Goal: Task Accomplishment & Management: Complete application form

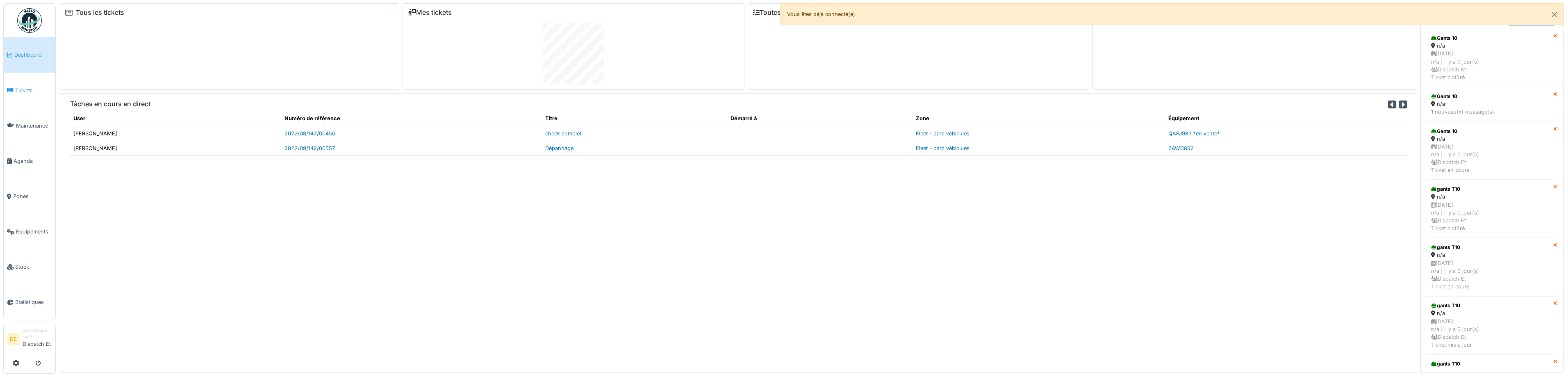
click at [33, 85] on link "Tickets" at bounding box center [29, 90] width 52 height 35
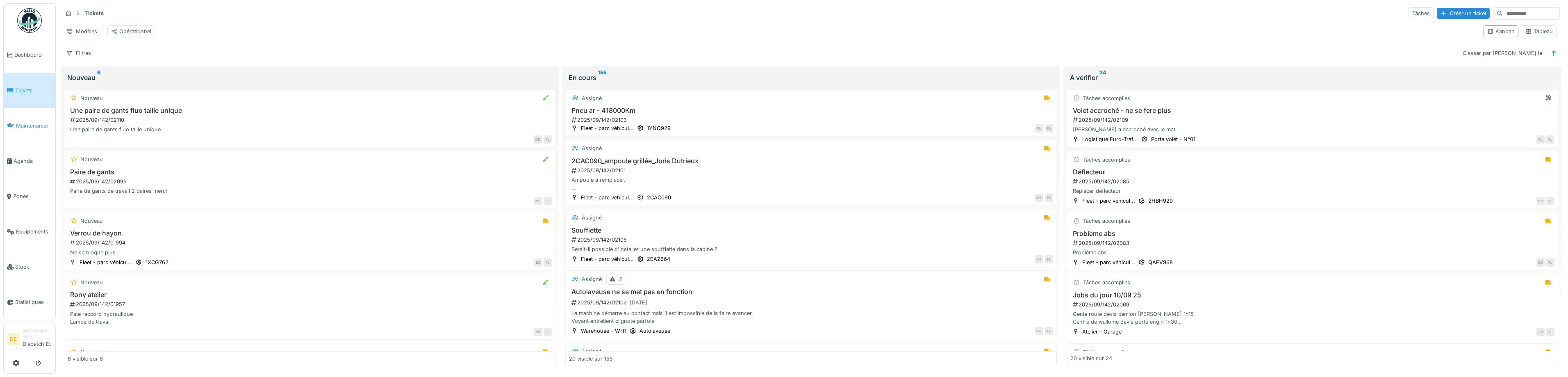
click at [28, 131] on link "Maintenance" at bounding box center [29, 125] width 52 height 35
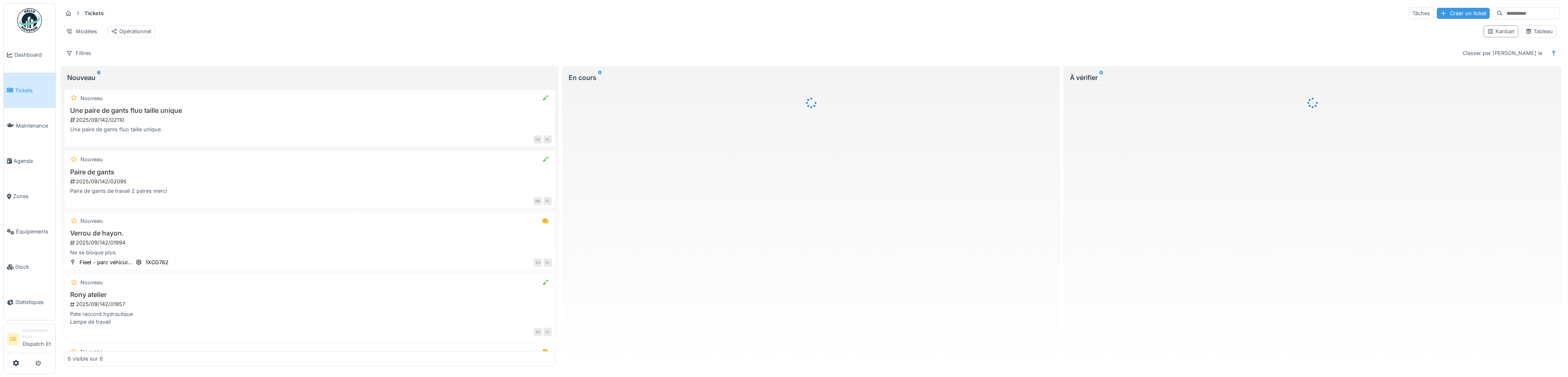
click at [1442, 11] on div "Créer un ticket" at bounding box center [1463, 13] width 53 height 11
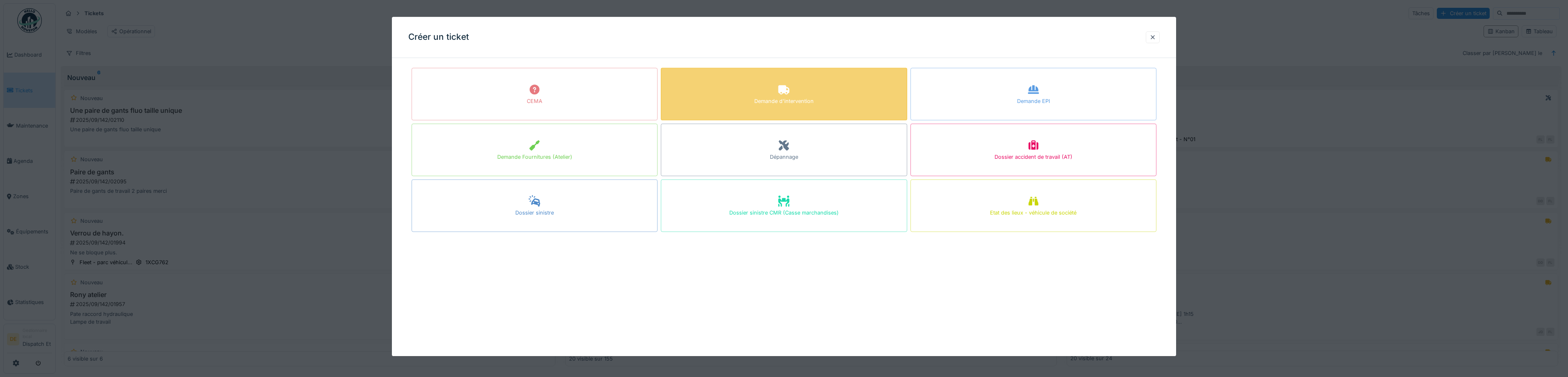
click at [781, 96] on div at bounding box center [784, 90] width 12 height 15
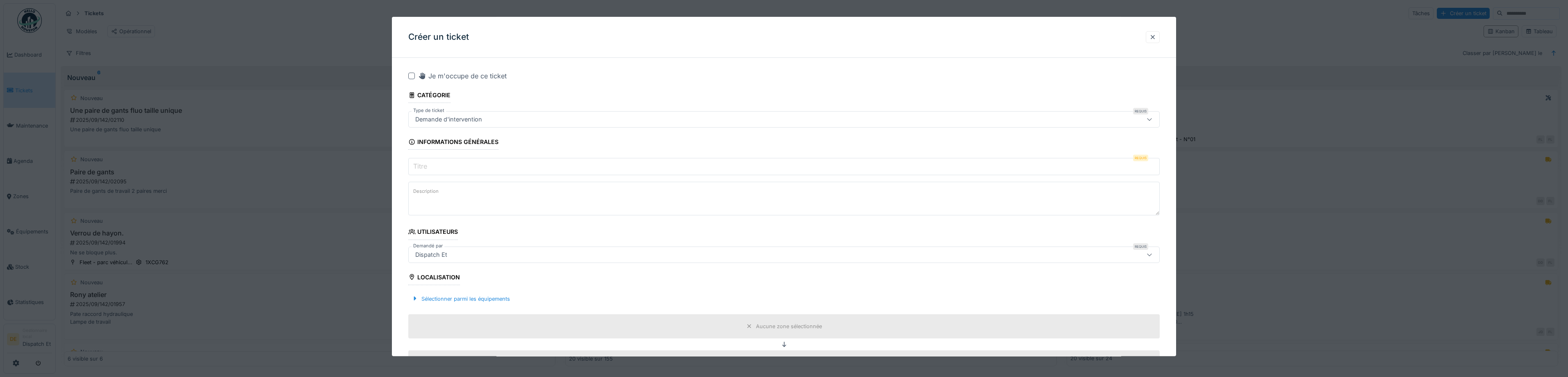
click at [503, 167] on input "Titre" at bounding box center [784, 167] width 751 height 17
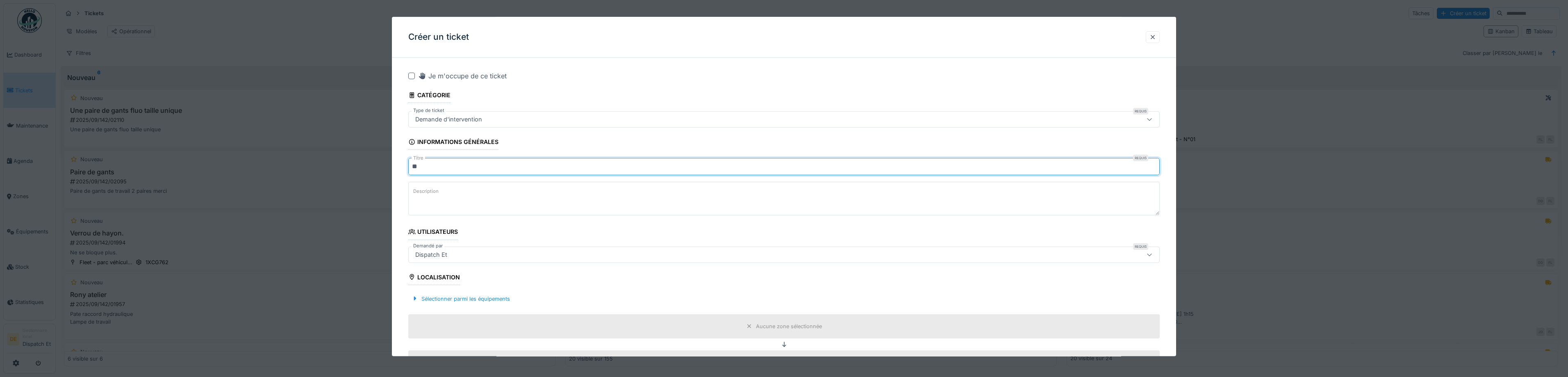
type input "*"
type input "**********"
click at [441, 256] on div "Dispatch Et" at bounding box center [431, 255] width 38 height 9
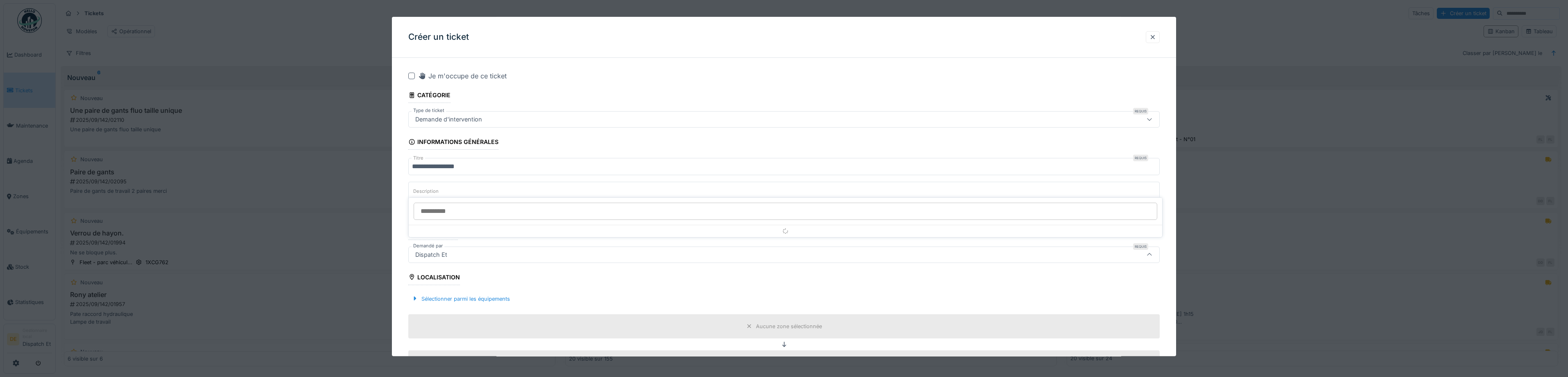
scroll to position [68, 0]
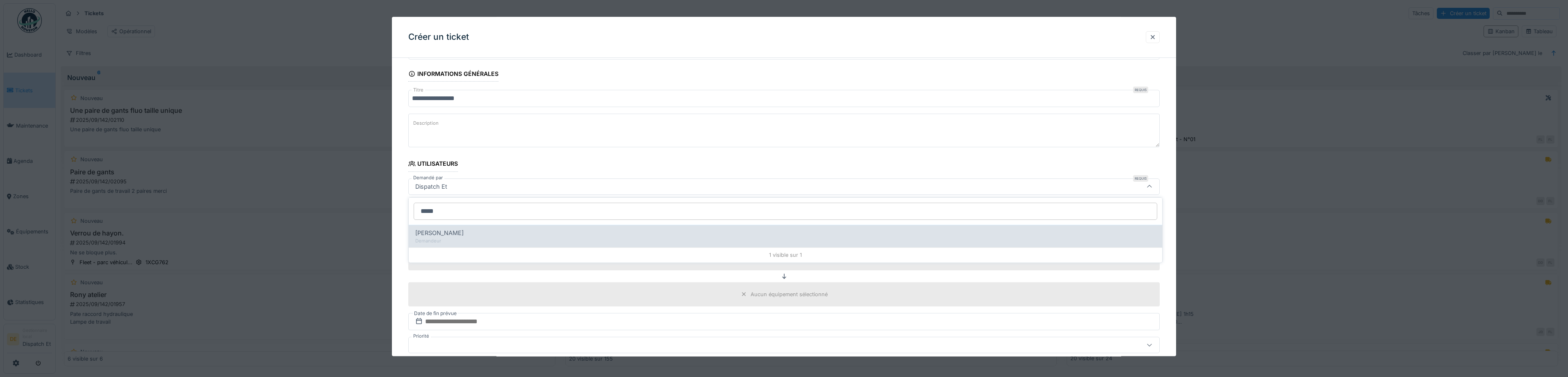
type input "*****"
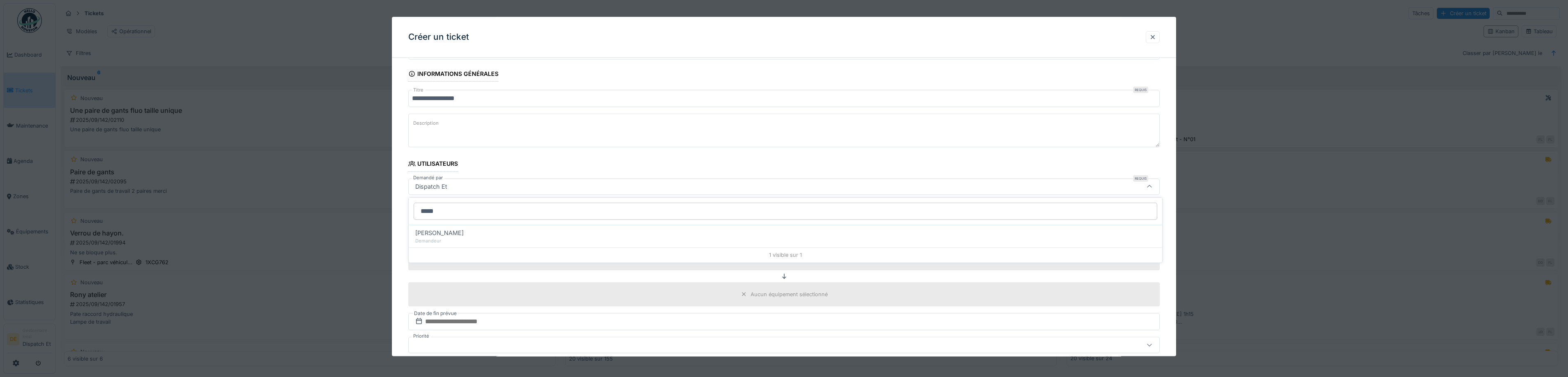
click at [460, 241] on div "Demandeur" at bounding box center [785, 241] width 740 height 7
type input "*****"
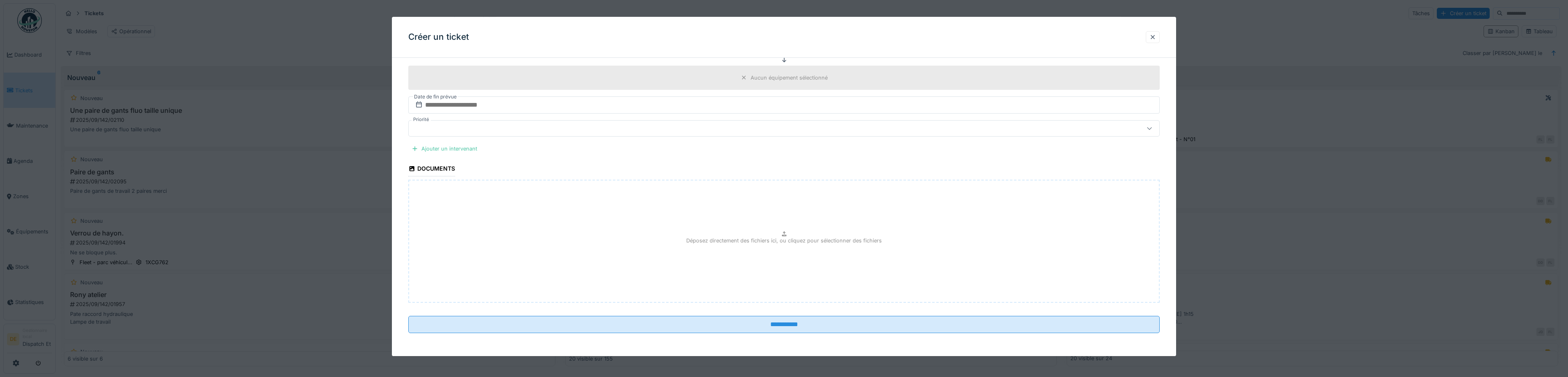
scroll to position [121, 0]
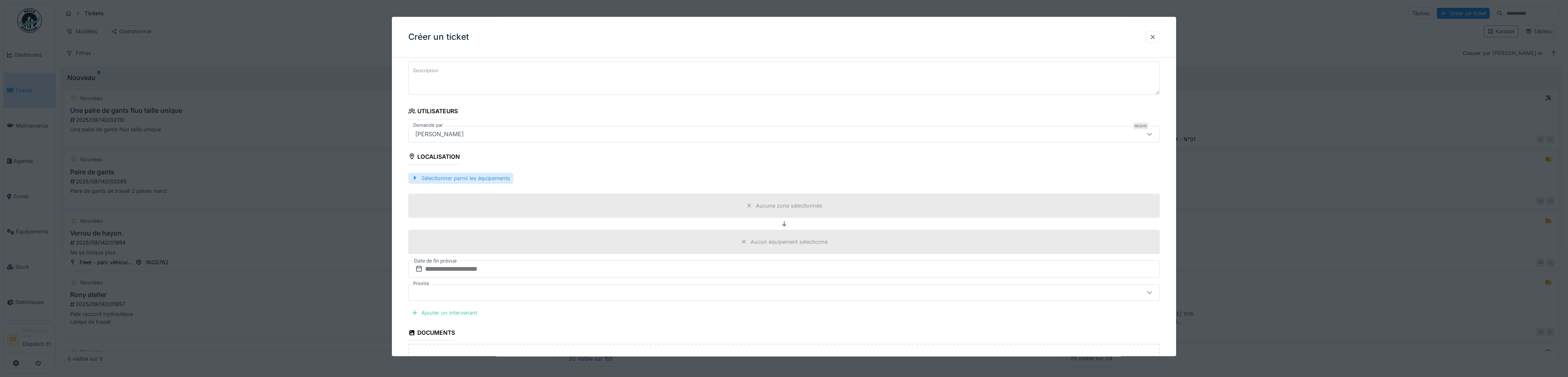
click at [463, 177] on div "Sélectionner parmi les équipements" at bounding box center [461, 178] width 105 height 11
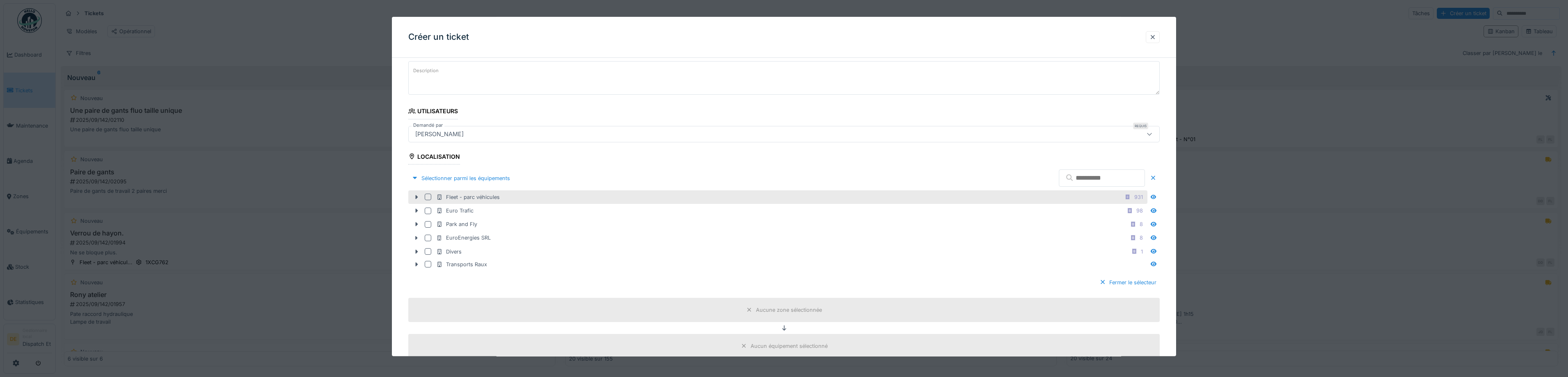
click at [445, 199] on div "Fleet - parc véhicules" at bounding box center [468, 197] width 63 height 8
click at [767, 319] on div "Fleet - parc véhicules" at bounding box center [784, 310] width 751 height 24
click at [782, 303] on div "Fleet - parc véhicules" at bounding box center [784, 310] width 751 height 24
click at [784, 308] on div "Fleet - parc véhicules" at bounding box center [789, 309] width 54 height 8
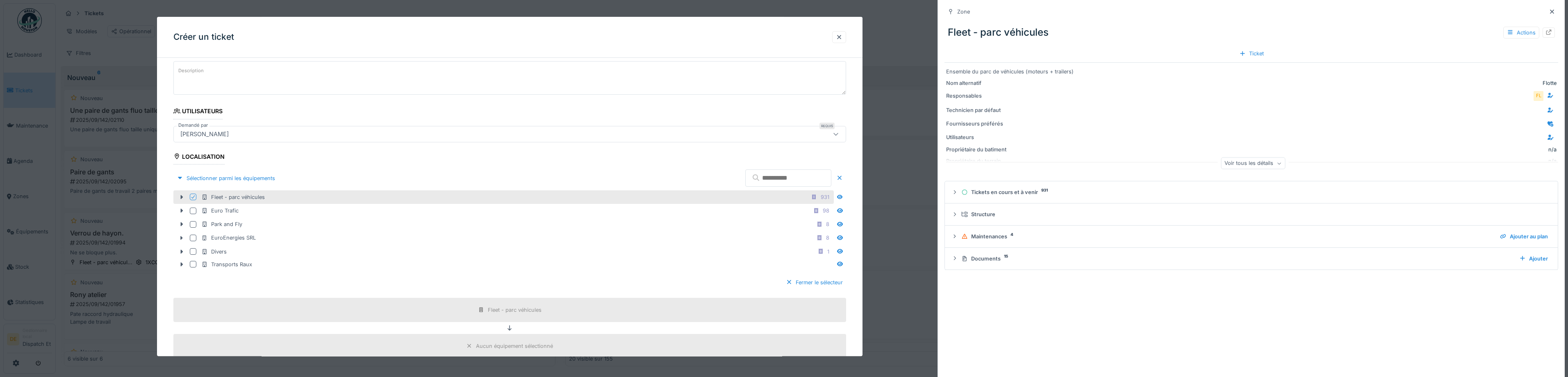
click at [215, 290] on div "Fermer le sélecteur" at bounding box center [509, 283] width 673 height 24
click at [192, 196] on icon at bounding box center [193, 197] width 5 height 4
click at [185, 178] on div "Sélectionner parmi les équipements" at bounding box center [226, 178] width 105 height 11
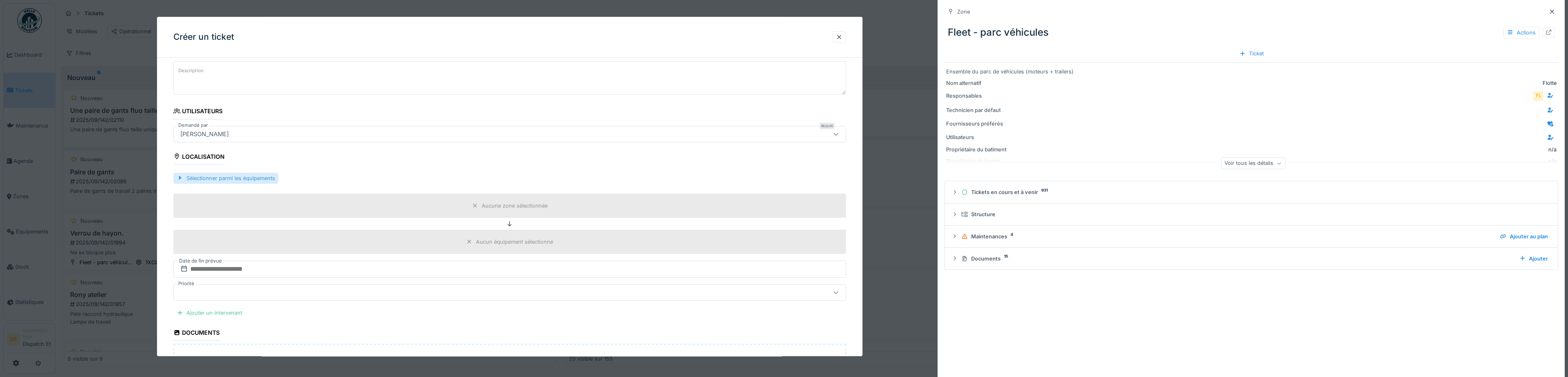
click at [174, 178] on div "Sélectionner parmi les équipements" at bounding box center [226, 178] width 105 height 11
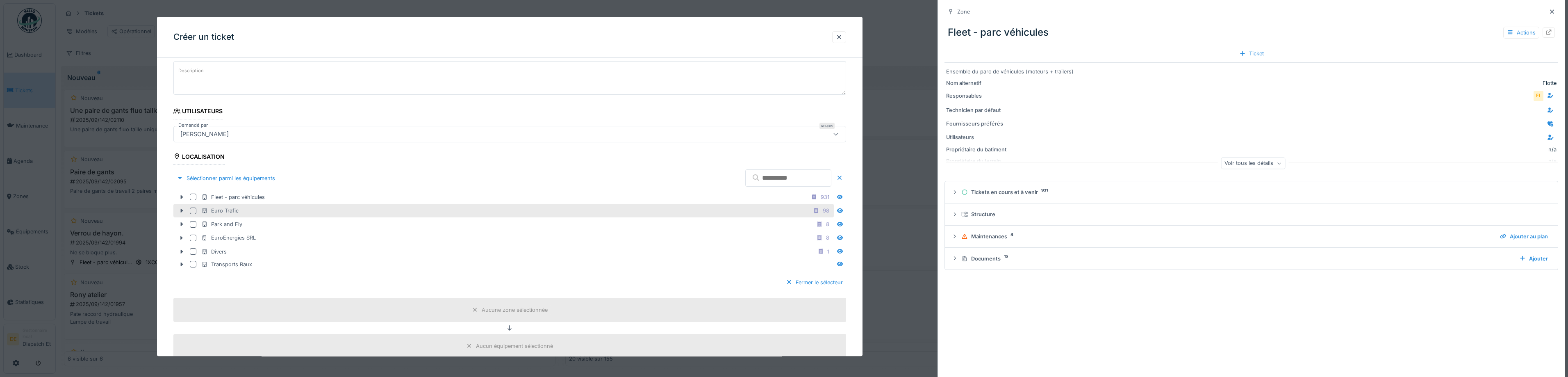
click at [197, 209] on div at bounding box center [195, 211] width 10 height 7
click at [494, 307] on icon at bounding box center [494, 309] width 7 height 5
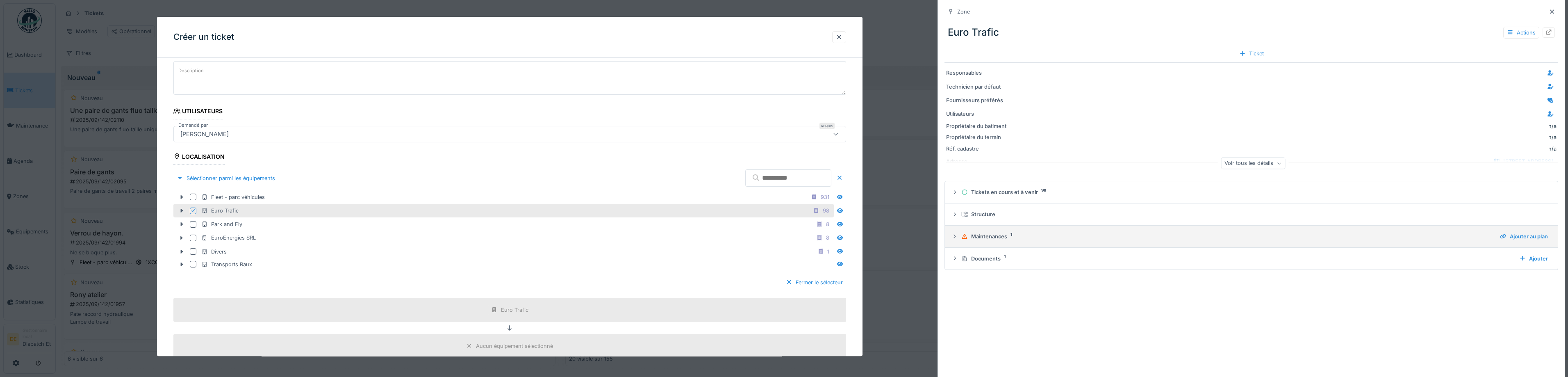
click at [993, 239] on div "Maintenances 1" at bounding box center [1227, 236] width 532 height 8
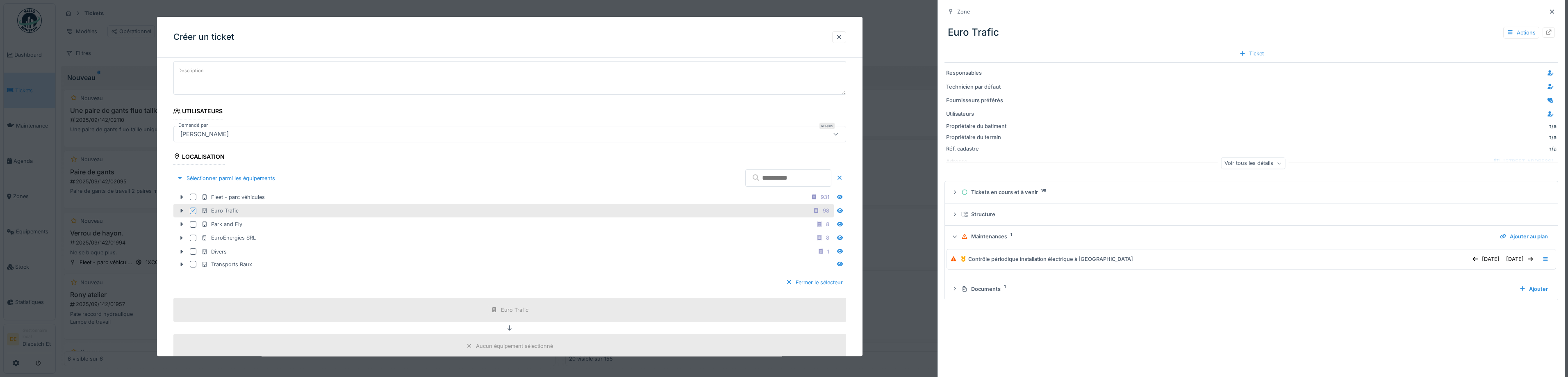
click at [1313, 41] on div "Euro Trafic Actions" at bounding box center [1251, 32] width 614 height 21
click at [194, 211] on icon at bounding box center [193, 211] width 5 height 4
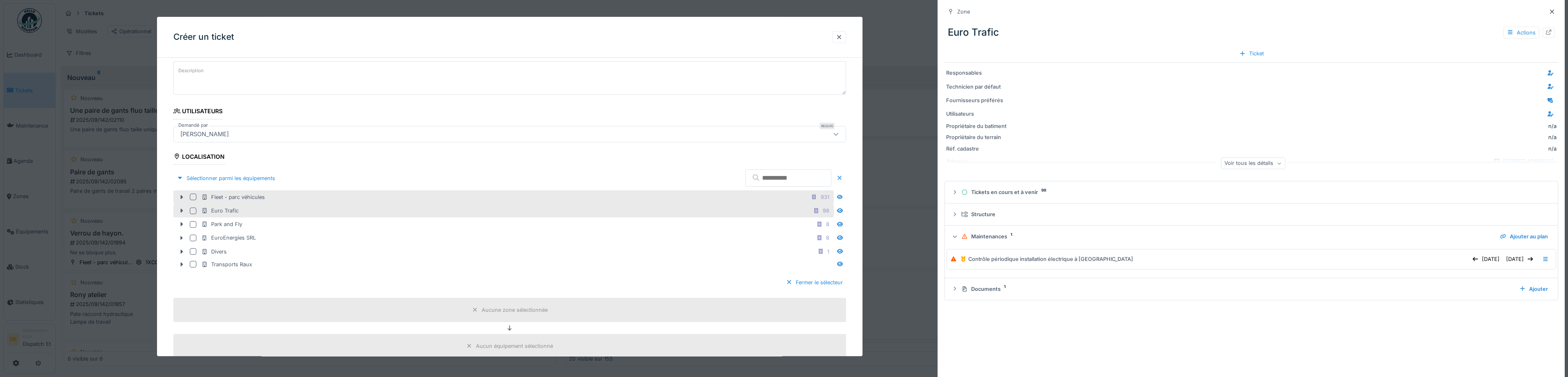
click at [193, 198] on div at bounding box center [193, 197] width 7 height 7
click at [503, 317] on div "Fleet - parc véhicules" at bounding box center [509, 310] width 673 height 24
click at [505, 311] on div "Fleet - parc véhicules" at bounding box center [514, 309] width 54 height 8
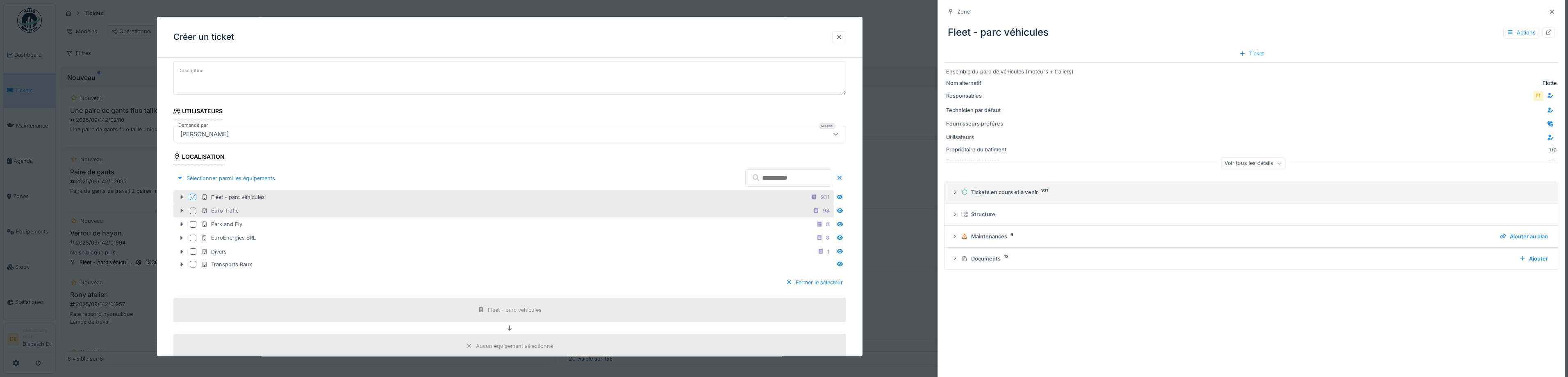
click at [1012, 187] on summary "Tickets en cours et à venir 931" at bounding box center [1251, 192] width 606 height 15
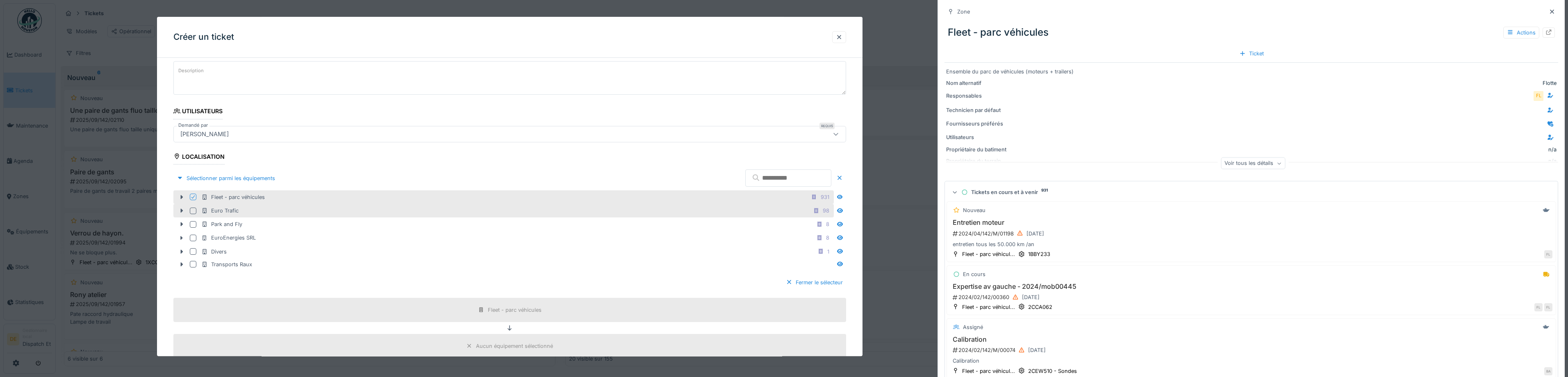
click at [260, 164] on fieldset "**********" at bounding box center [509, 276] width 673 height 664
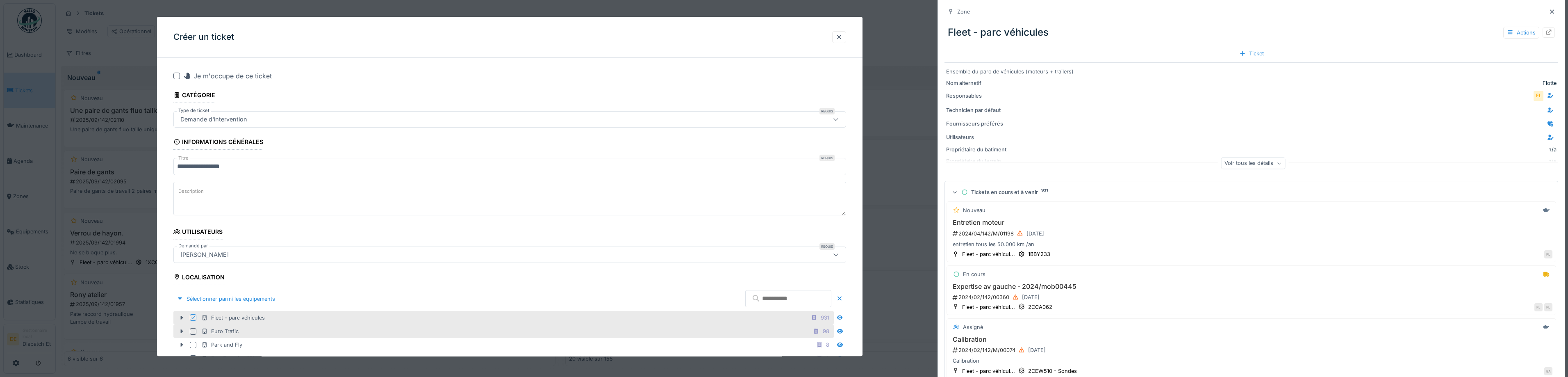
click at [276, 171] on input "**********" at bounding box center [509, 167] width 673 height 17
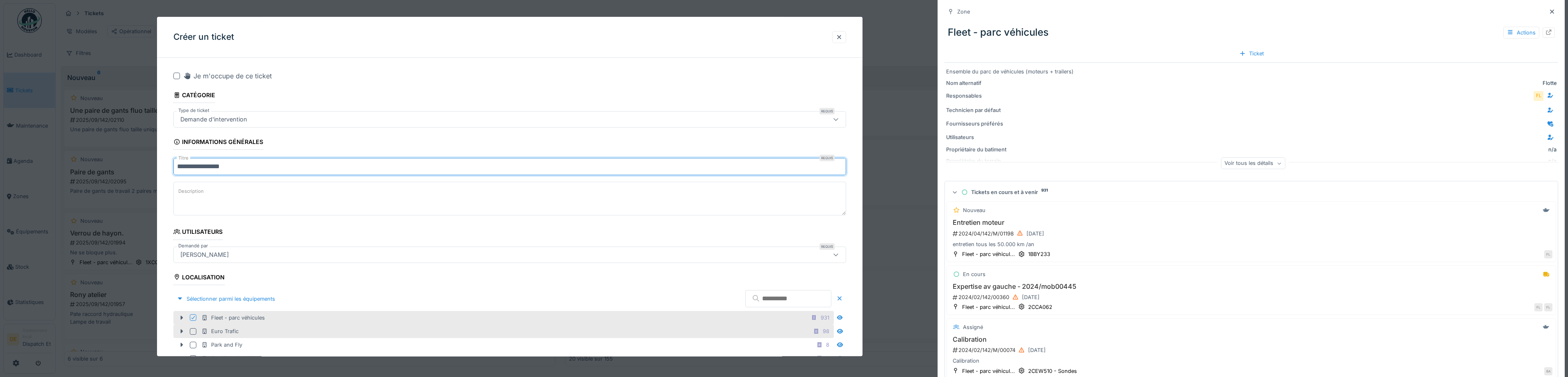
click at [259, 112] on div "Demande d'intervention" at bounding box center [509, 119] width 673 height 16
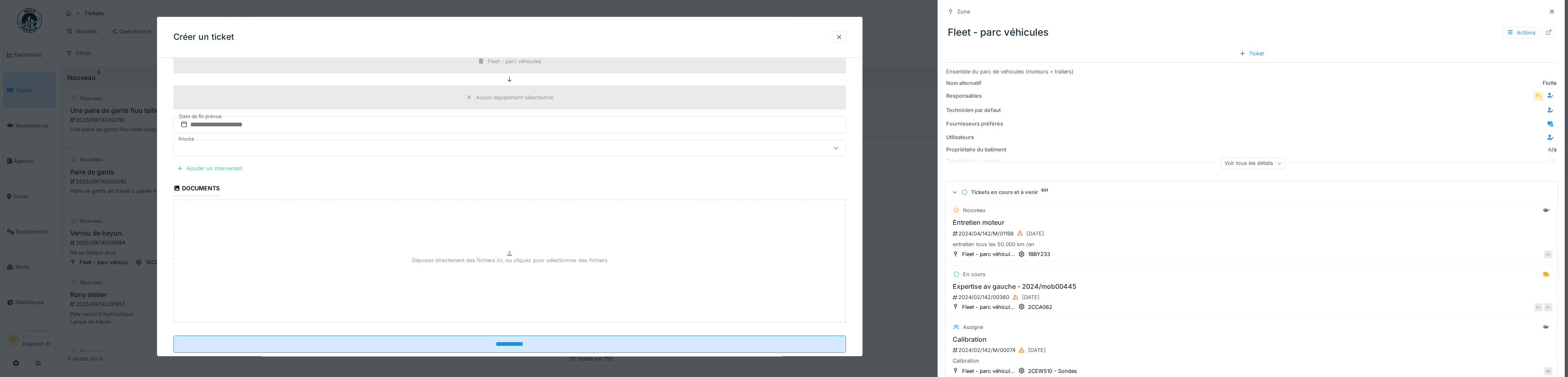
scroll to position [389, 0]
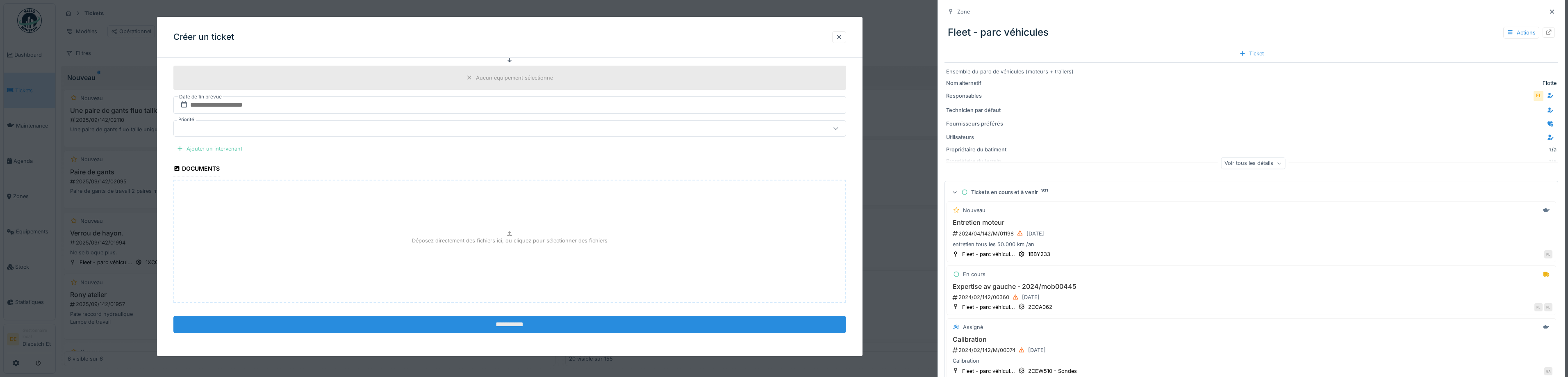
click at [525, 325] on input "**********" at bounding box center [509, 325] width 673 height 17
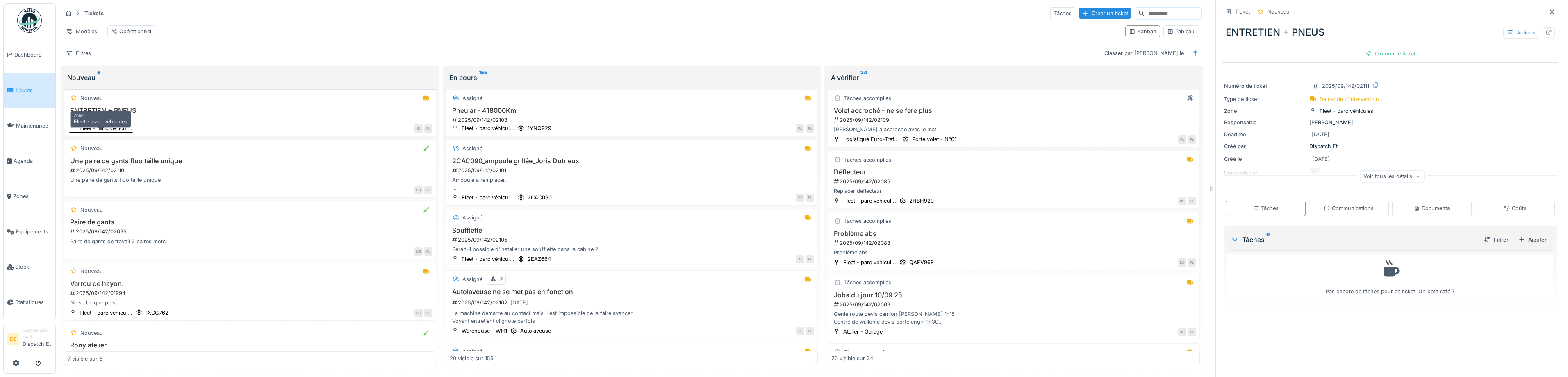
click at [115, 129] on div "Fleet - parc véhicul..." at bounding box center [106, 128] width 53 height 8
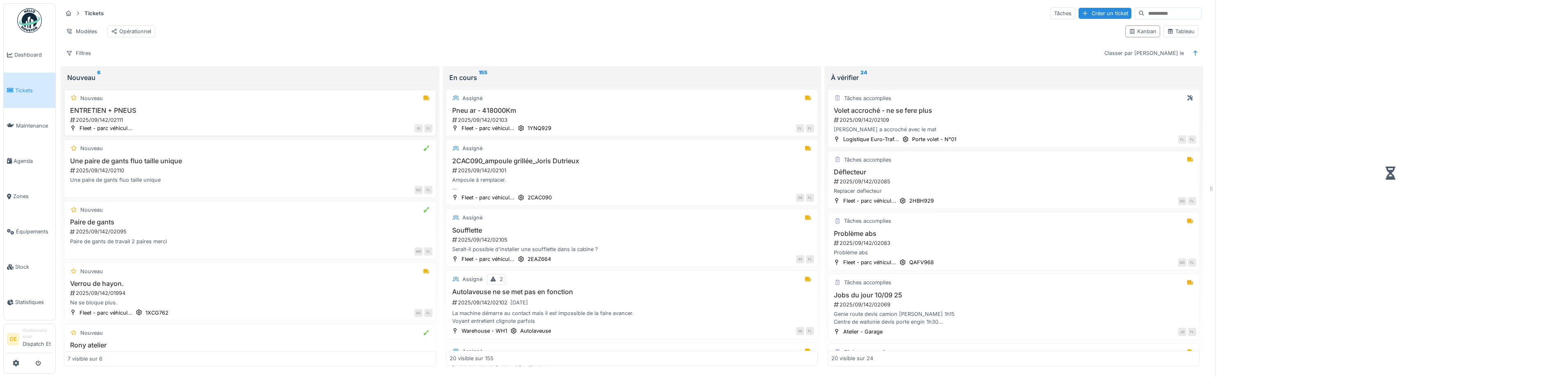
click at [146, 108] on h3 "ENTRETIEN + PNEUS" at bounding box center [250, 110] width 365 height 8
click at [376, 124] on div "2025/09/142/02111" at bounding box center [251, 120] width 363 height 8
click at [97, 115] on h3 "ENTRETIEN + PNEUS" at bounding box center [250, 110] width 365 height 8
click at [97, 107] on h3 "ENTRETIEN + PNEUS" at bounding box center [250, 110] width 365 height 8
